Goal: Task Accomplishment & Management: Use online tool/utility

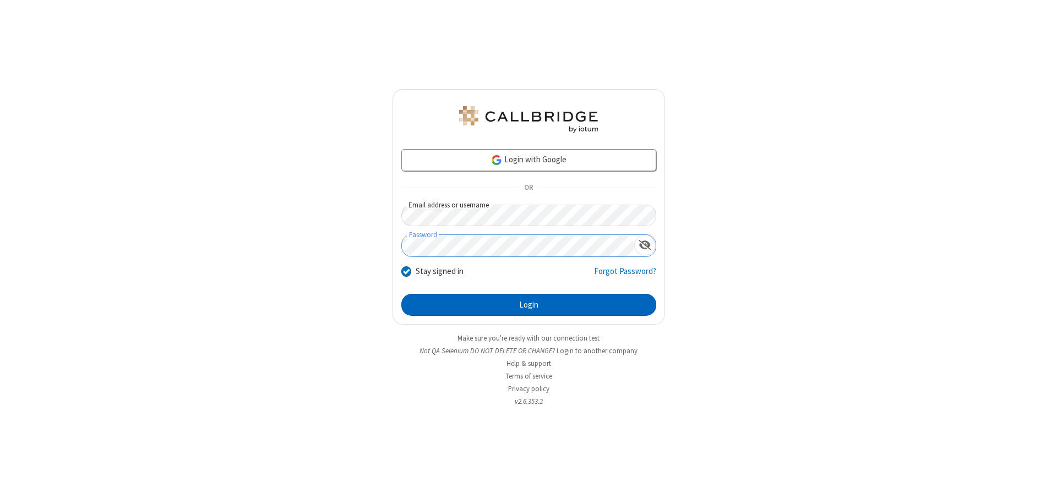
click at [529, 305] on button "Login" at bounding box center [528, 305] width 255 height 22
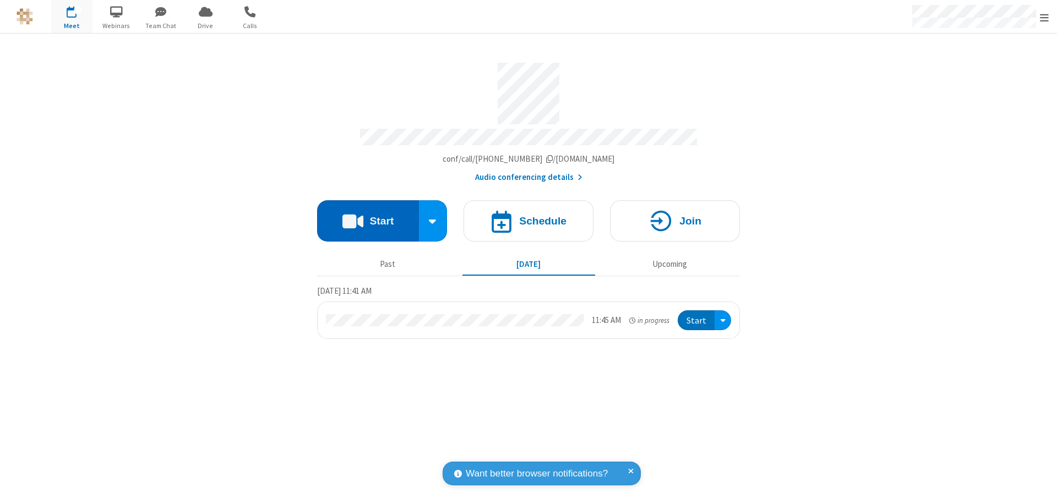
click at [368, 216] on button "Start" at bounding box center [368, 220] width 102 height 41
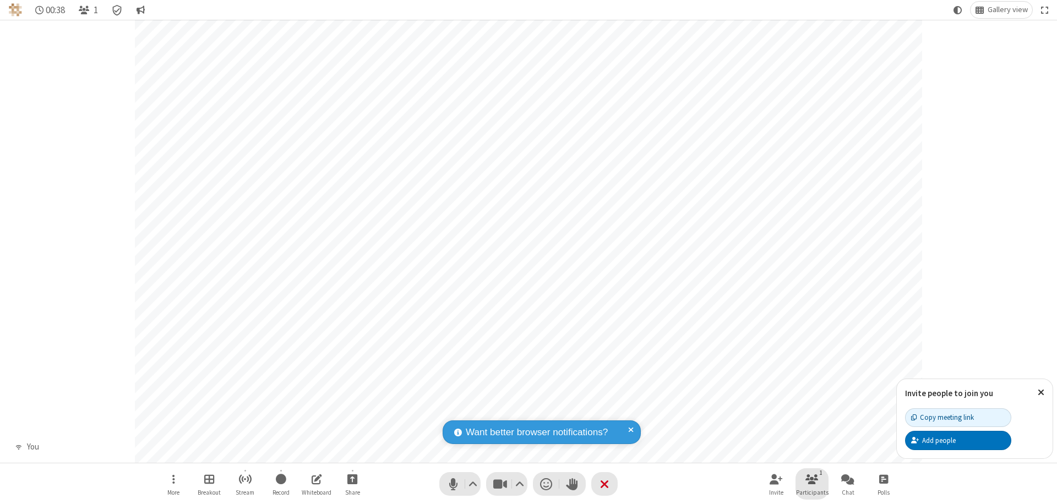
click at [812, 492] on span "Participants" at bounding box center [812, 492] width 32 height 7
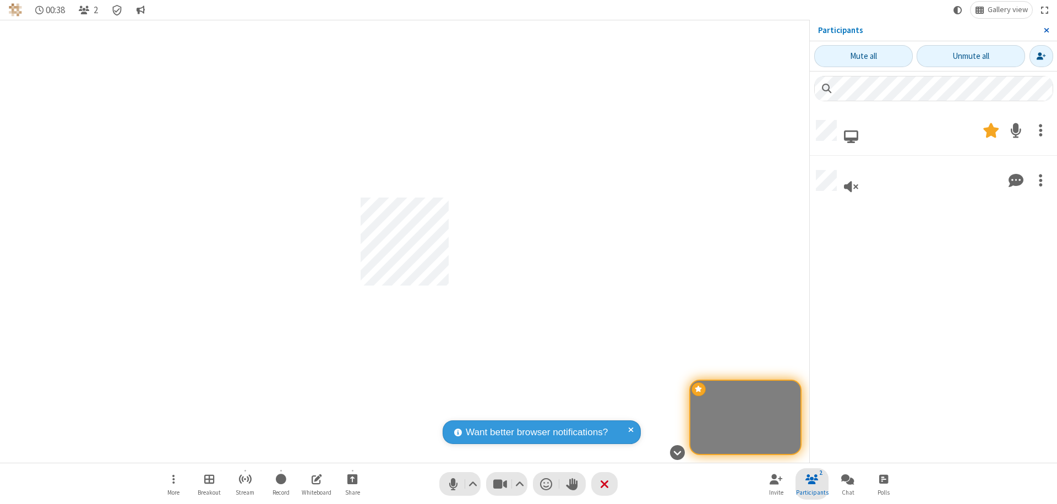
click at [1046, 30] on span "Close sidebar" at bounding box center [1047, 30] width 6 height 9
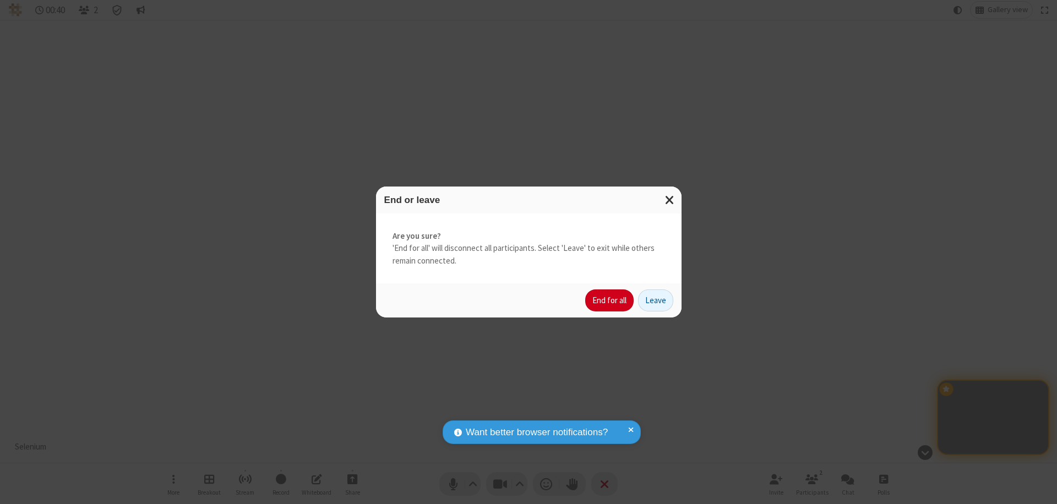
click at [610, 301] on button "End for all" at bounding box center [609, 301] width 48 height 22
